Goal: Information Seeking & Learning: Learn about a topic

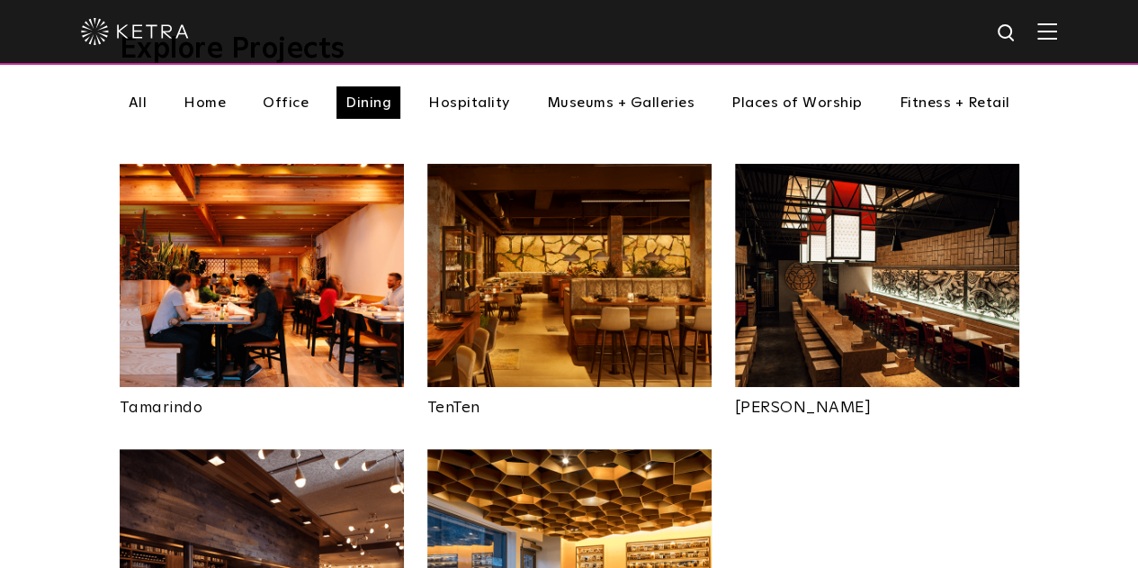
scroll to position [630, 0]
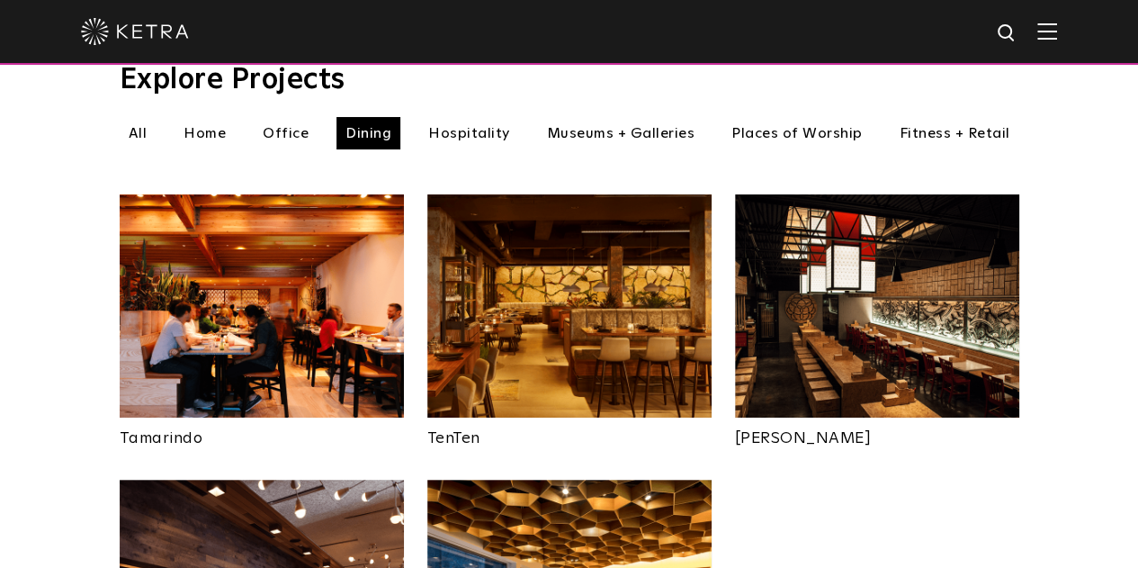
click at [288, 229] on img at bounding box center [262, 305] width 284 height 223
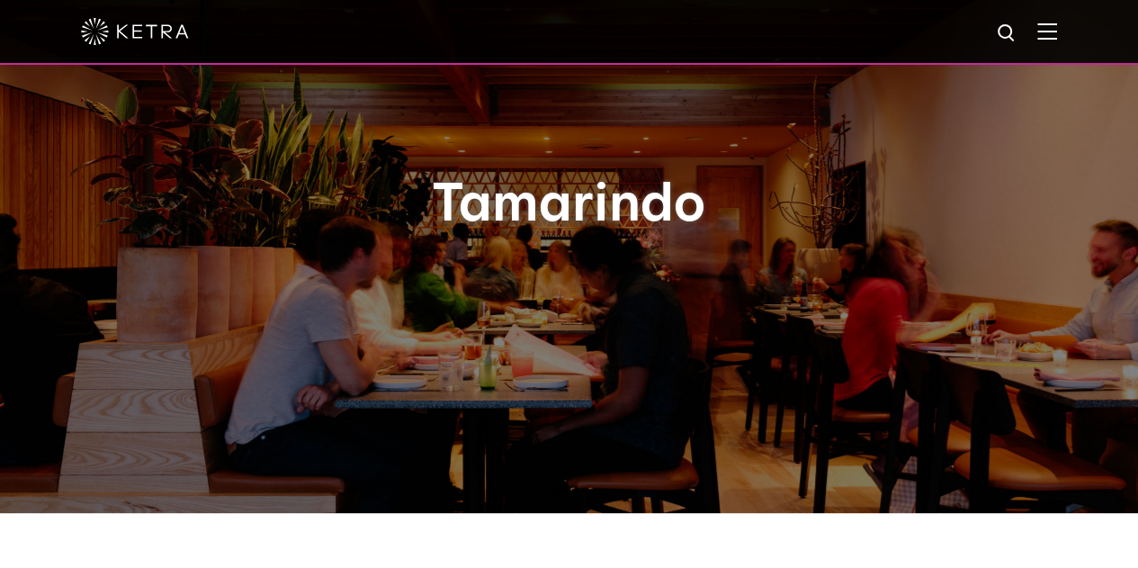
drag, startPoint x: 859, startPoint y: 363, endPoint x: 847, endPoint y: 373, distance: 15.9
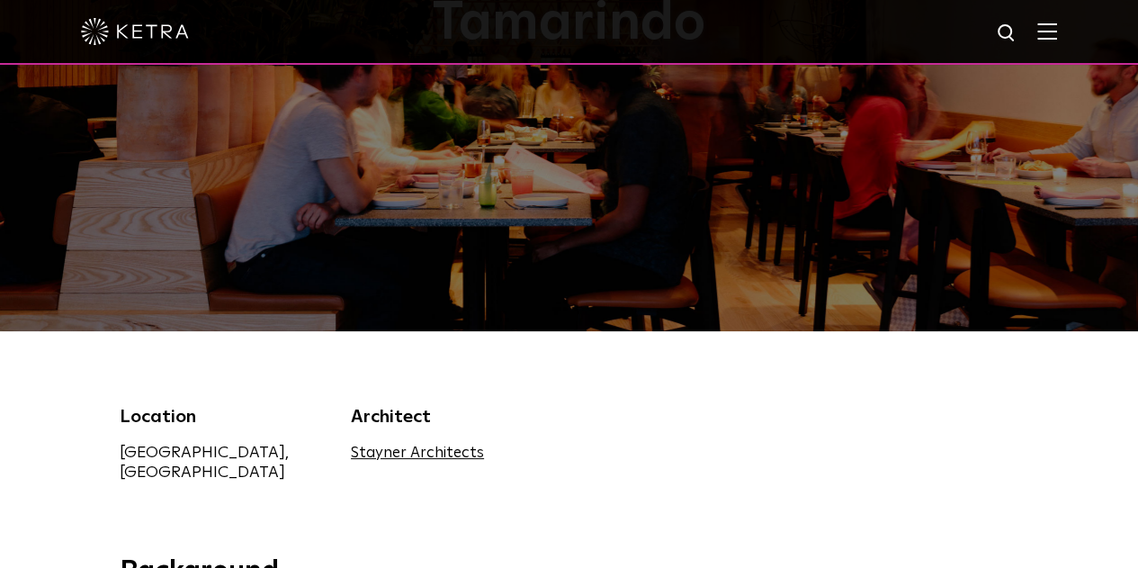
scroll to position [268, 0]
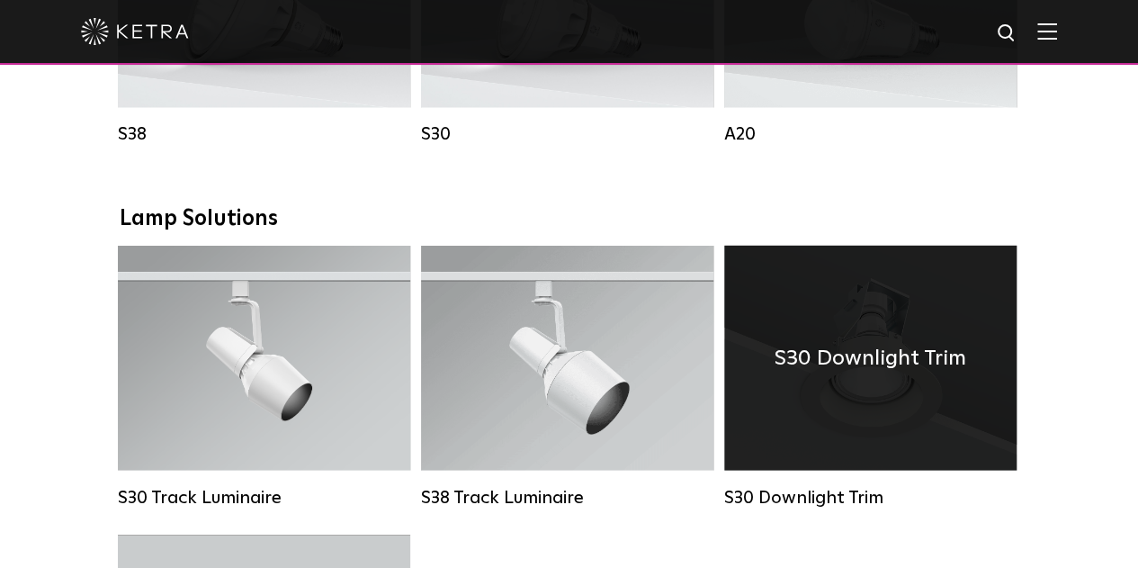
scroll to position [1710, 0]
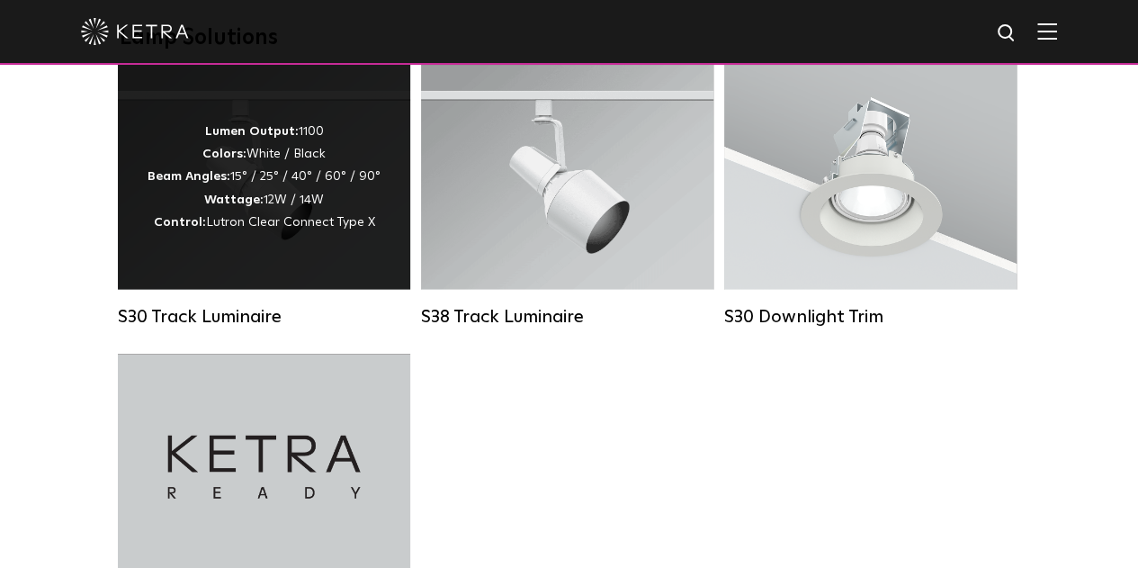
click at [324, 234] on div "Lumen Output: 1100 Colors: White / Black Beam Angles: 15° / 25° / 40° / 60° / 9…" at bounding box center [264, 177] width 233 height 113
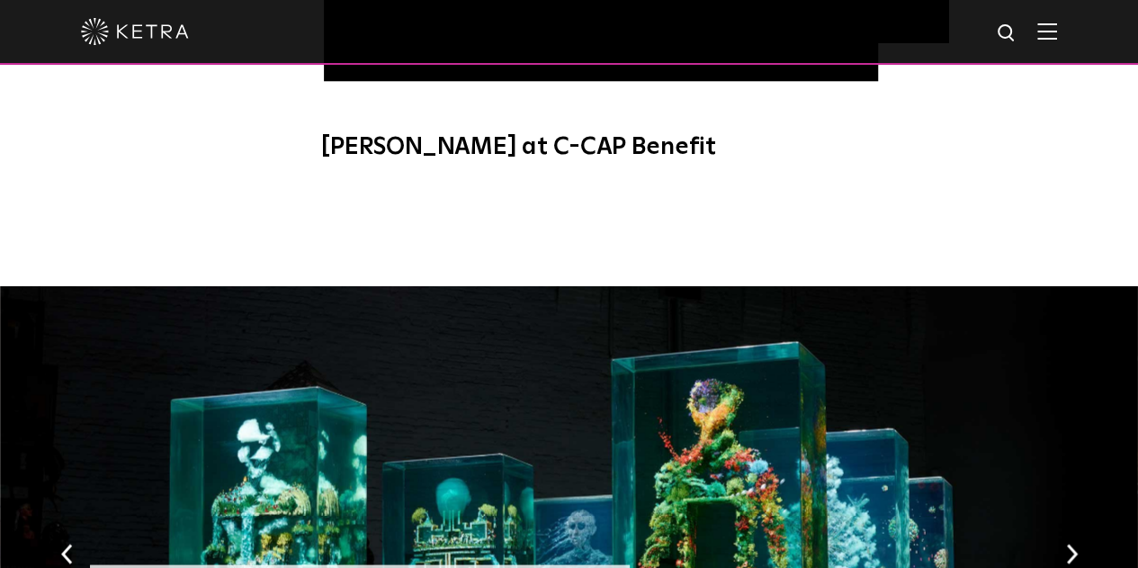
scroll to position [1620, 0]
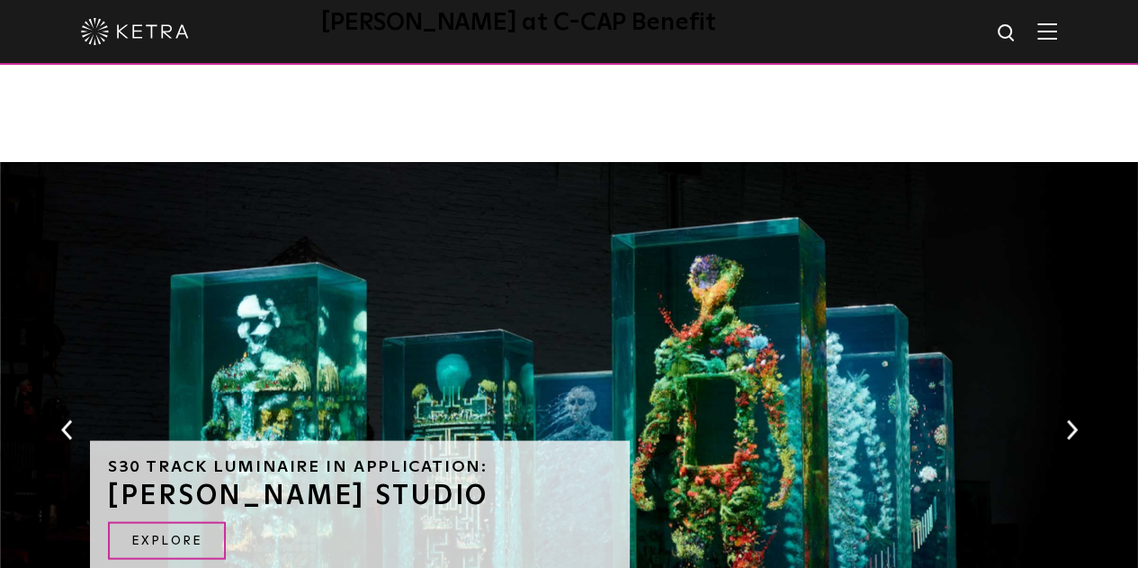
click at [1066, 418] on button "Next" at bounding box center [1072, 429] width 18 height 23
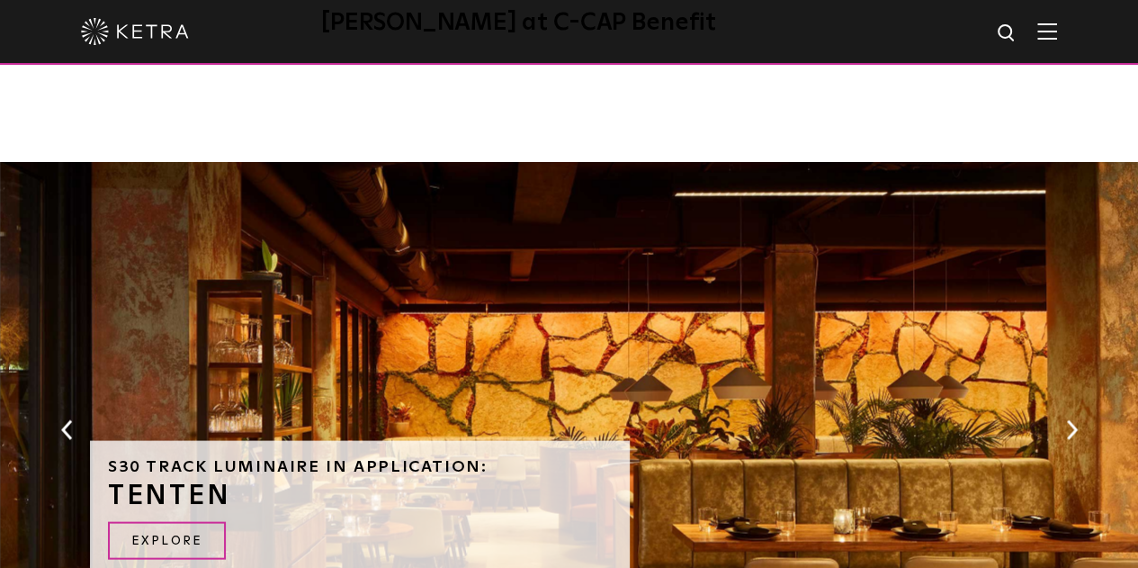
click at [1066, 418] on button "Next" at bounding box center [1072, 429] width 18 height 23
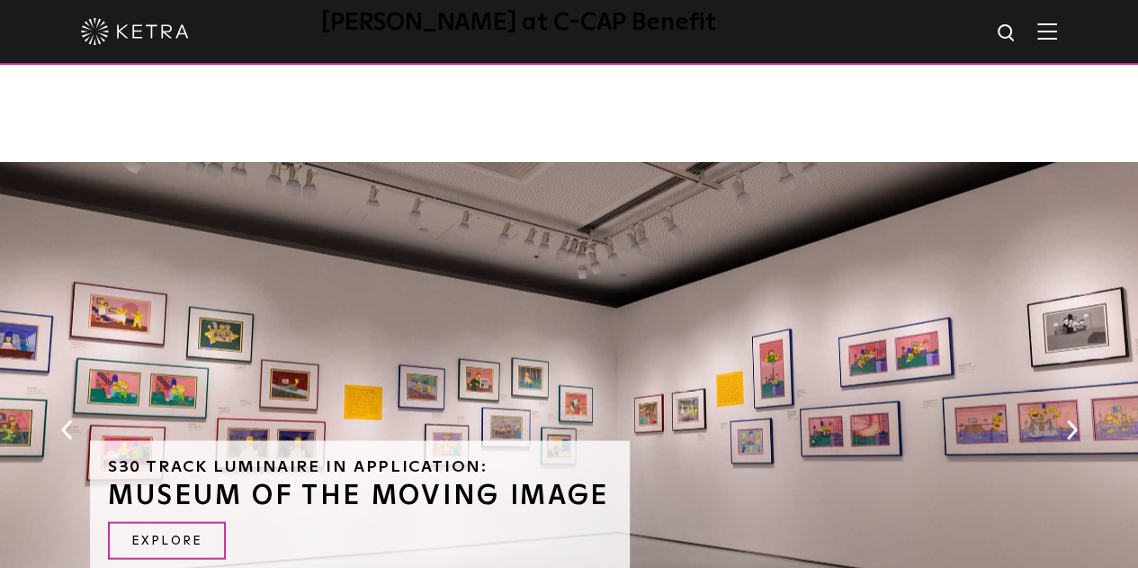
click at [1066, 418] on button "Next" at bounding box center [1072, 429] width 18 height 23
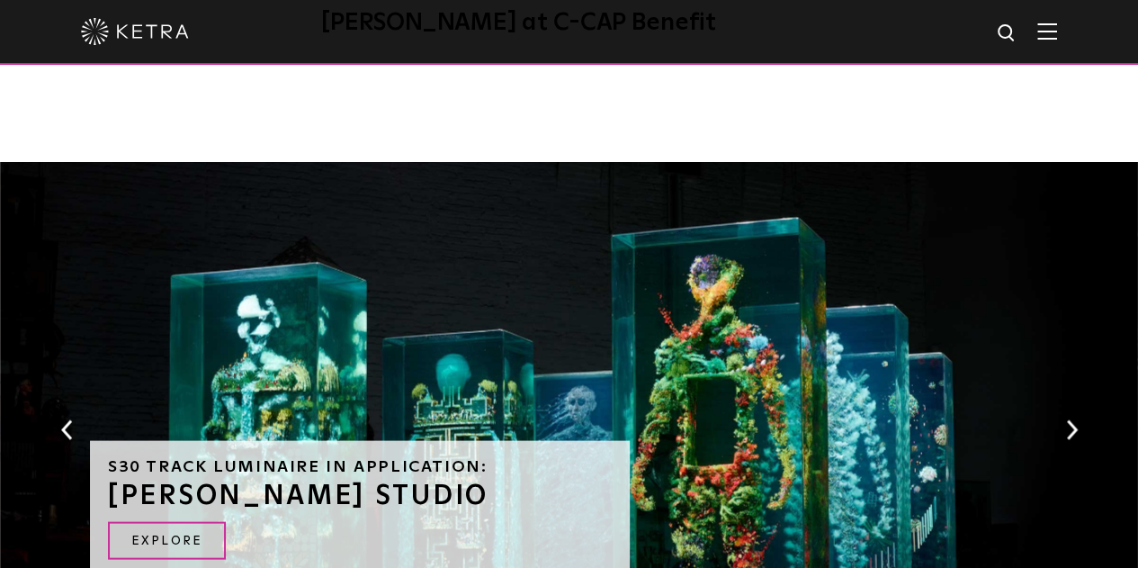
click at [1066, 418] on button "Next" at bounding box center [1072, 429] width 18 height 23
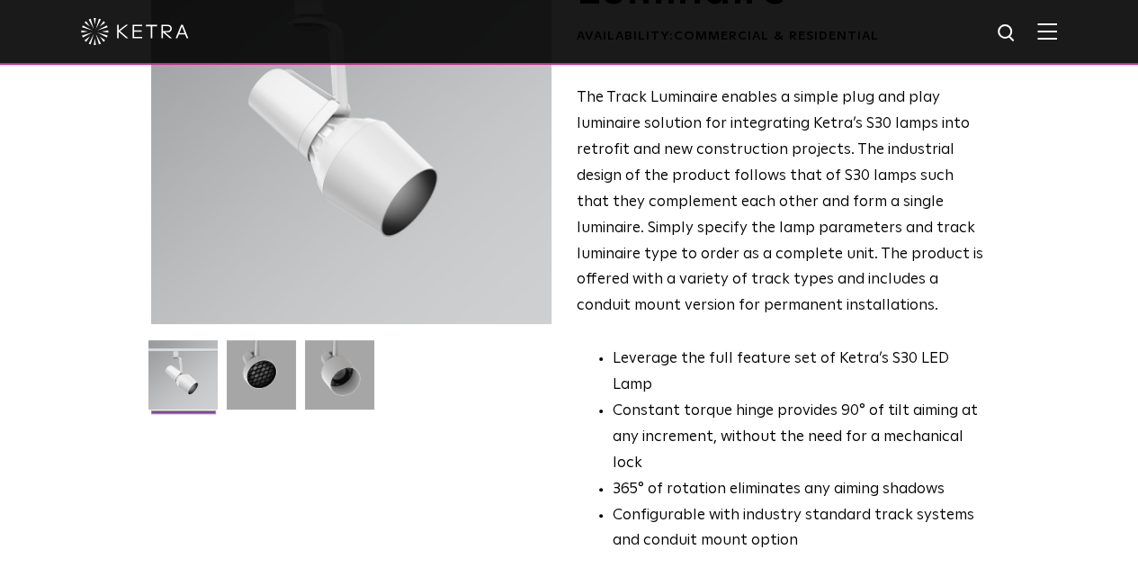
scroll to position [180, 0]
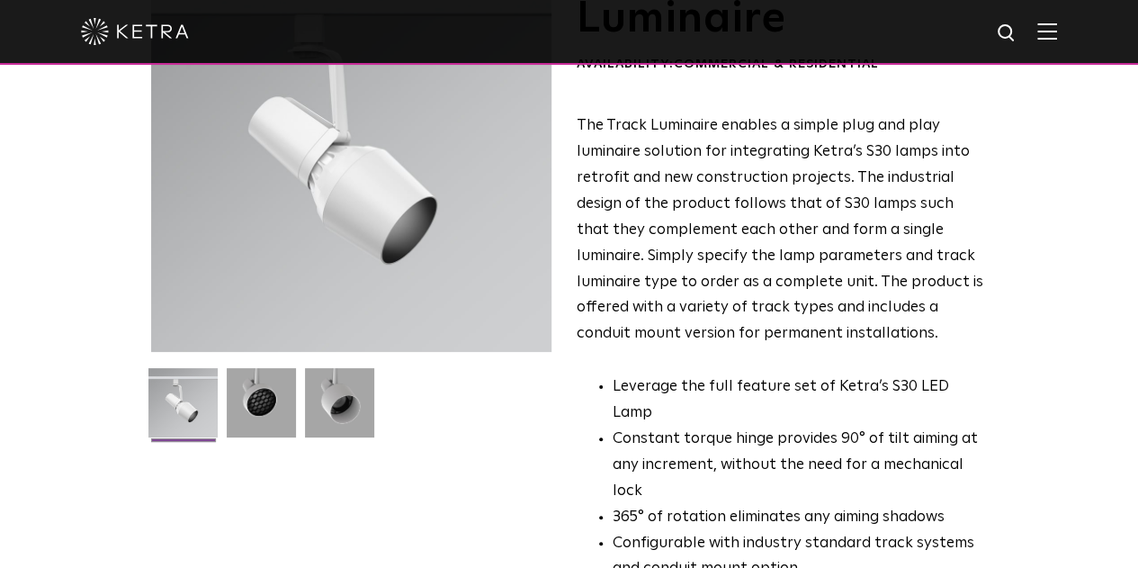
click at [307, 247] on div at bounding box center [351, 151] width 400 height 400
drag, startPoint x: 308, startPoint y: 247, endPoint x: 180, endPoint y: 285, distance: 133.3
click at [180, 285] on div at bounding box center [351, 151] width 400 height 400
click at [605, 374] on ul "Leverage the full feature set of Ketra’s S30 LED Lamp Constant torque hinge pro…" at bounding box center [781, 478] width 409 height 208
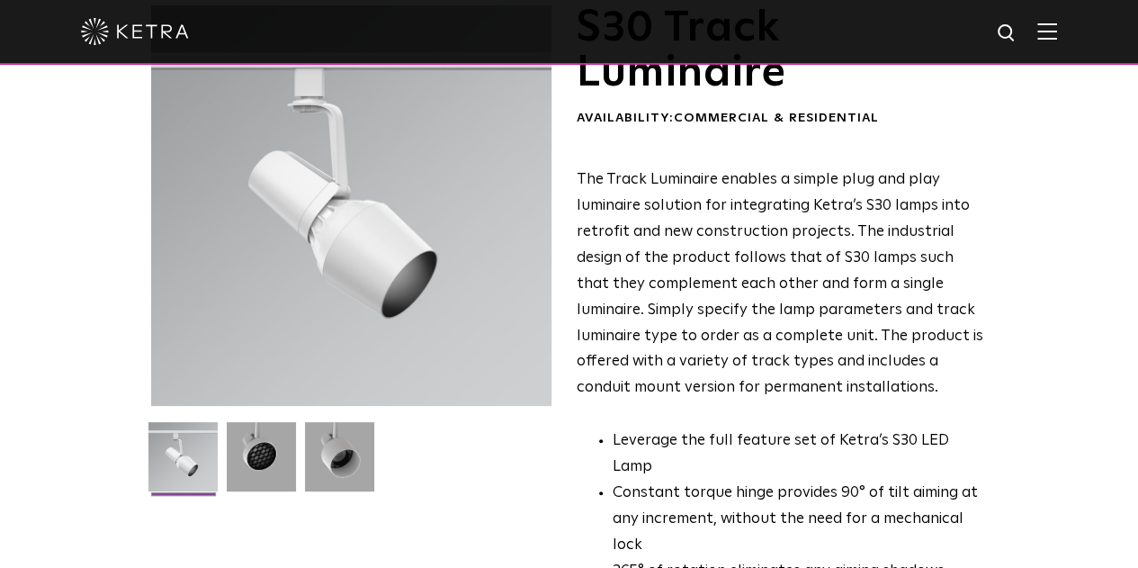
scroll to position [90, 0]
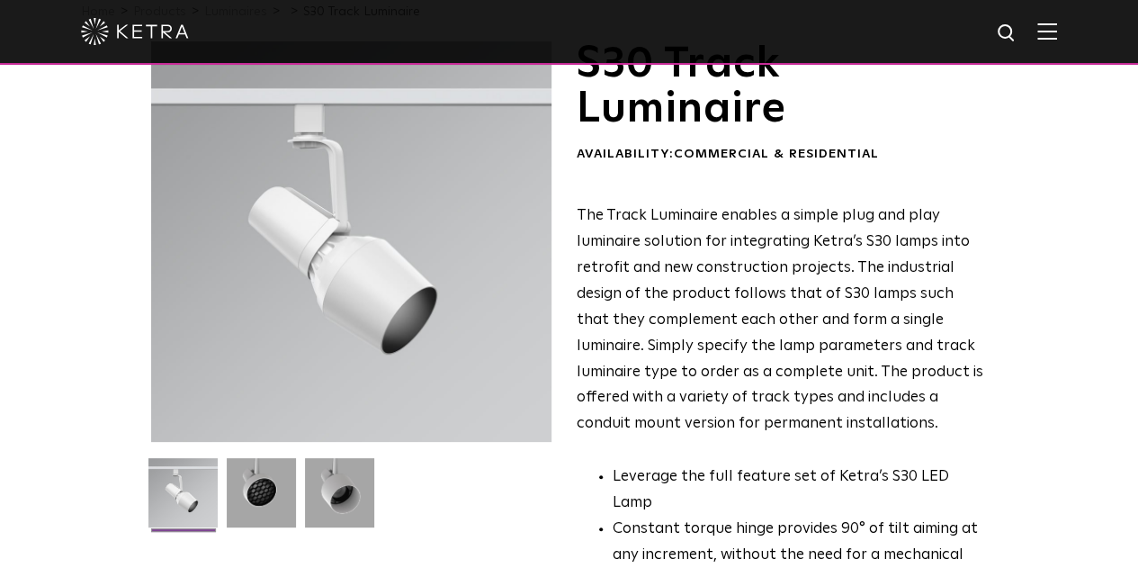
click at [10, 207] on div "S30 Track Luminaire Availability: Commercial & Residential The Track Luminaire …" at bounding box center [569, 515] width 1138 height 948
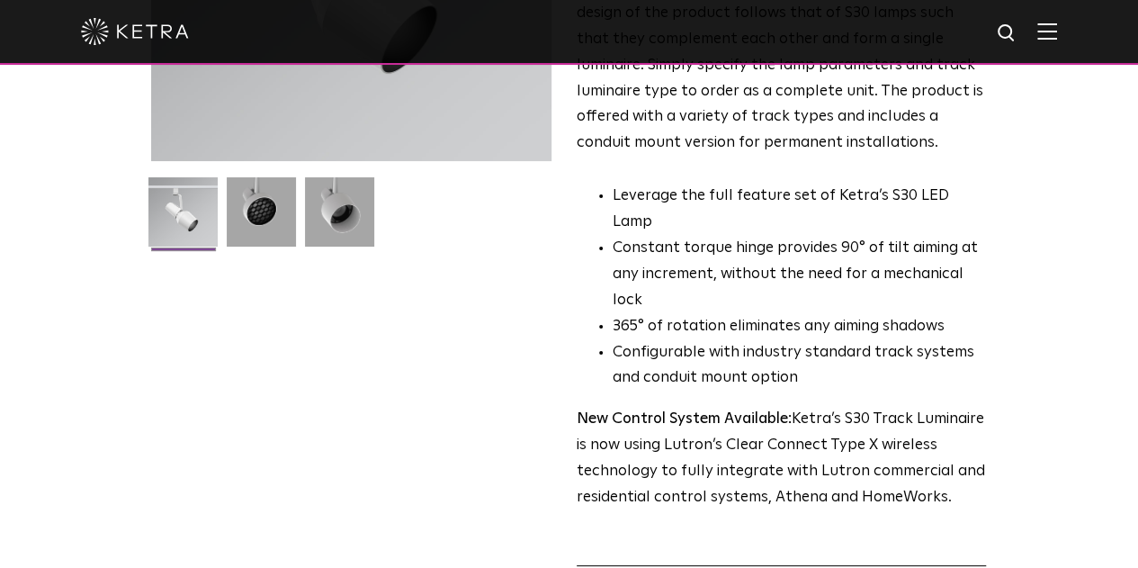
scroll to position [360, 0]
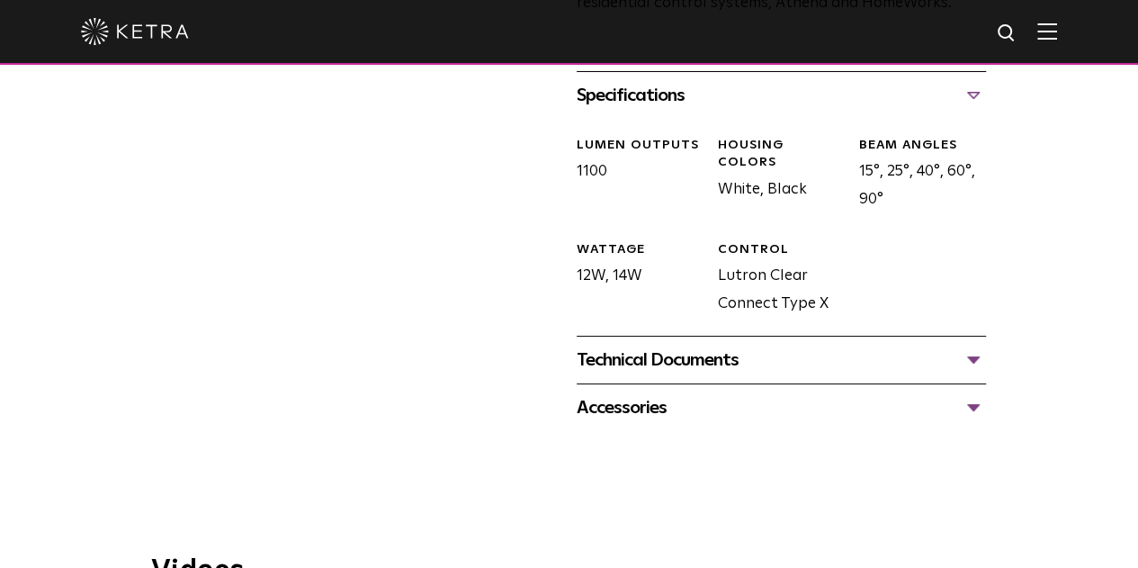
scroll to position [703, 0]
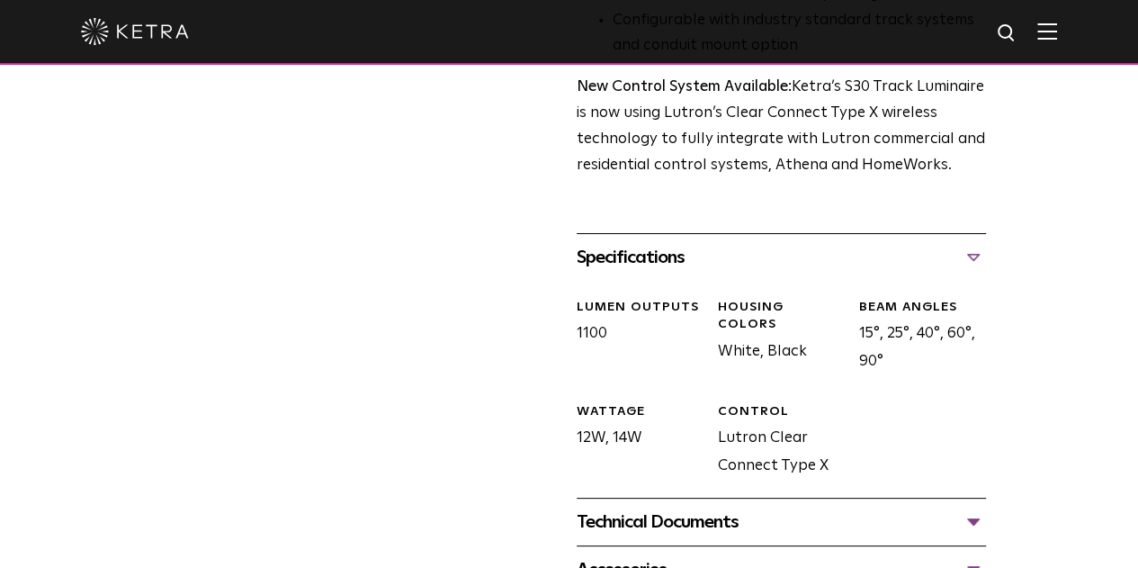
click at [986, 508] on div "Technical Documents" at bounding box center [781, 522] width 409 height 29
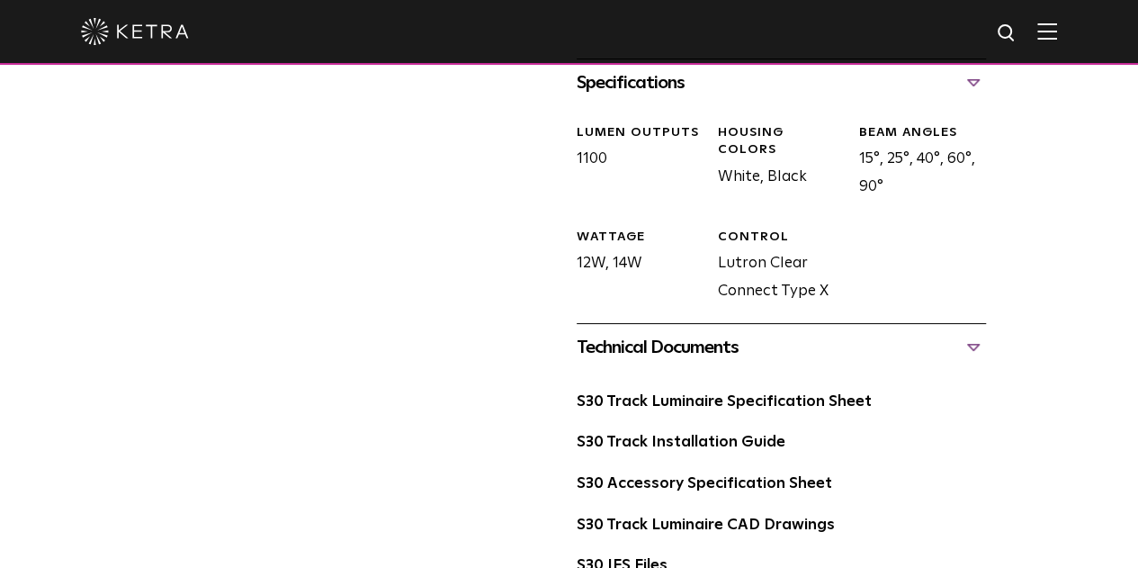
scroll to position [973, 0]
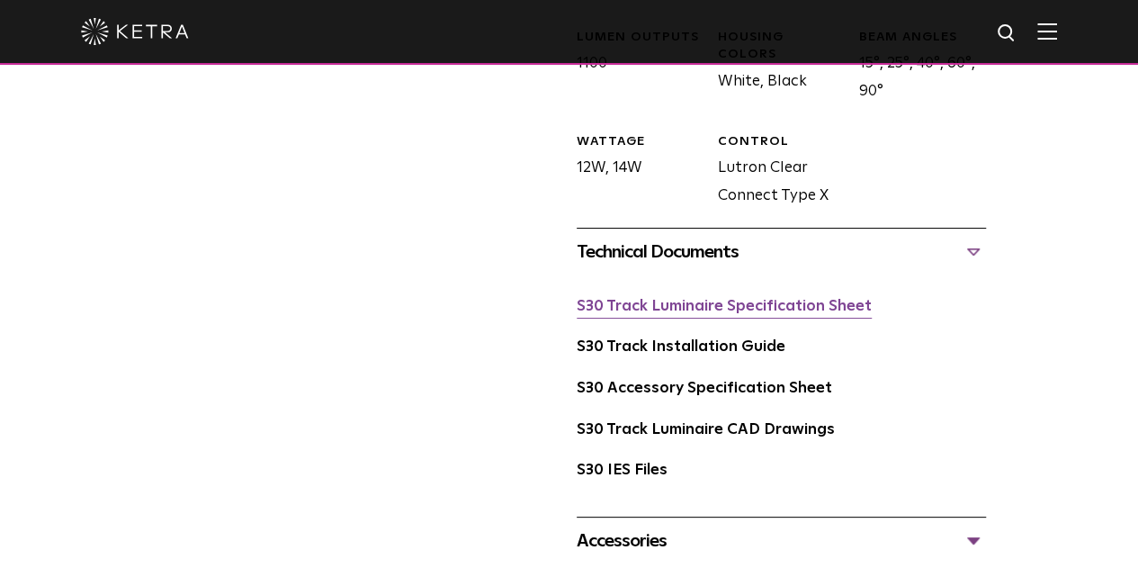
click at [731, 299] on link "S30 Track Luminaire Specification Sheet" at bounding box center [724, 306] width 295 height 15
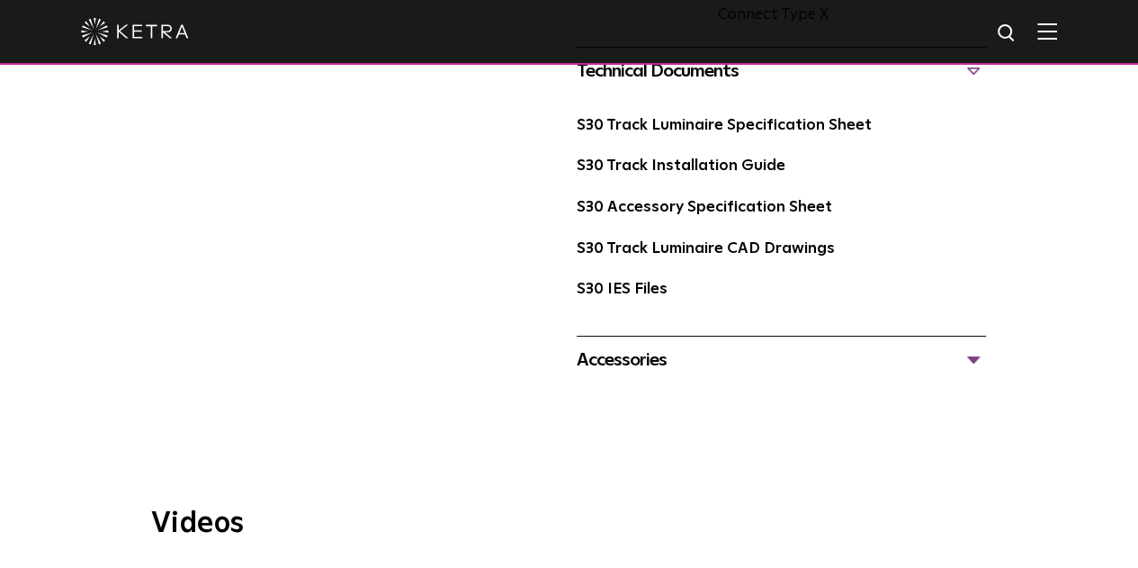
scroll to position [1304, 0]
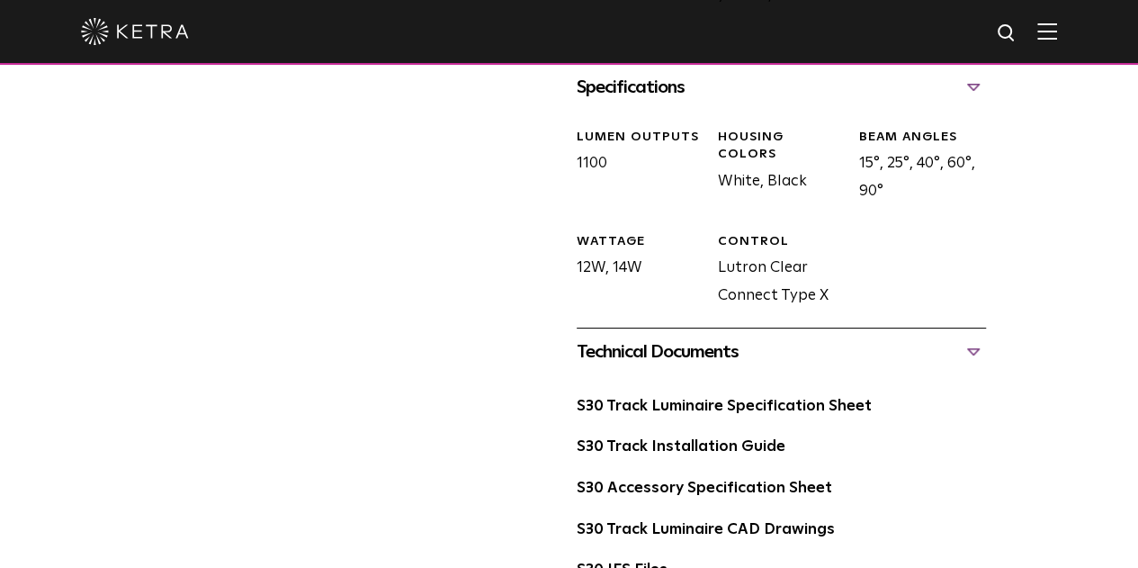
scroll to position [944, 0]
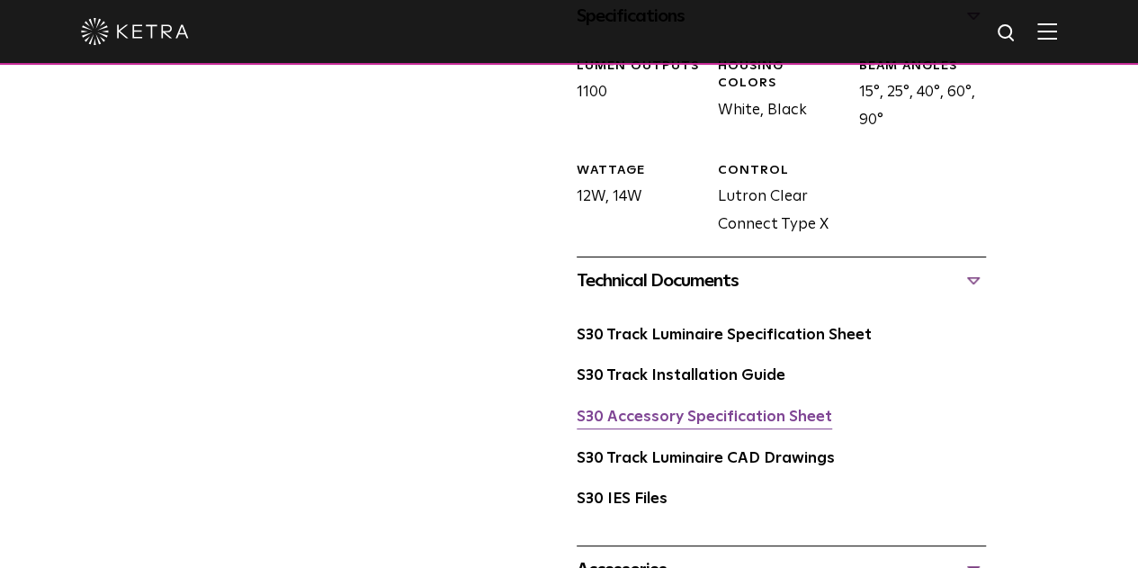
click at [760, 409] on link "S30 Accessory Specification Sheet" at bounding box center [705, 416] width 256 height 15
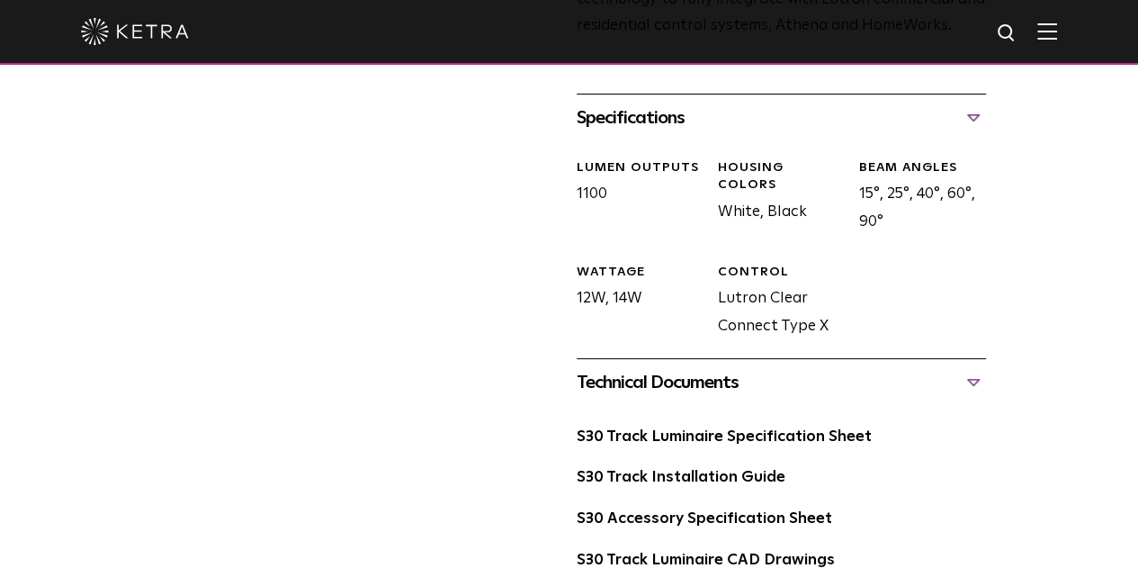
scroll to position [720, 0]
